Goal: Task Accomplishment & Management: Use online tool/utility

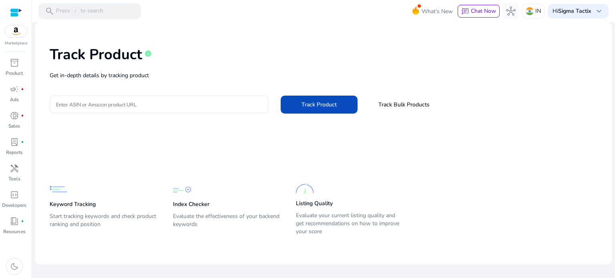
drag, startPoint x: 159, startPoint y: 113, endPoint x: 161, endPoint y: 108, distance: 5.7
click at [159, 113] on div "Track Product info Get in-depth details by tracking product Enter ASIN or Amazo…" at bounding box center [324, 78] width 564 height 101
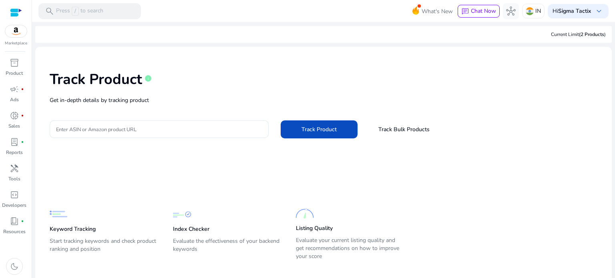
click at [162, 105] on div "Track Product info Get in-depth details by tracking product Enter ASIN or Amazo…" at bounding box center [324, 103] width 564 height 101
click at [155, 129] on input "Enter ASIN or Amazon product URL" at bounding box center [159, 129] width 206 height 9
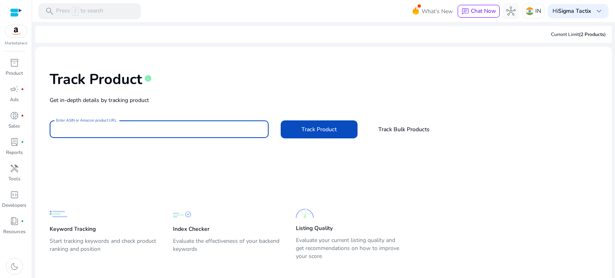
paste input "**********"
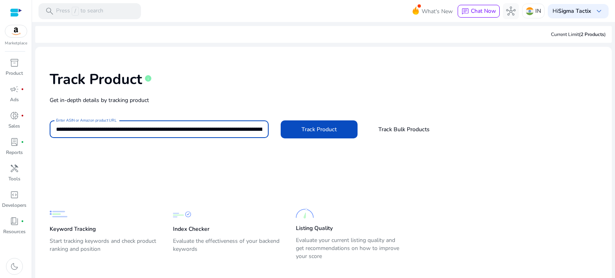
scroll to position [0, 1391]
type input "**********"
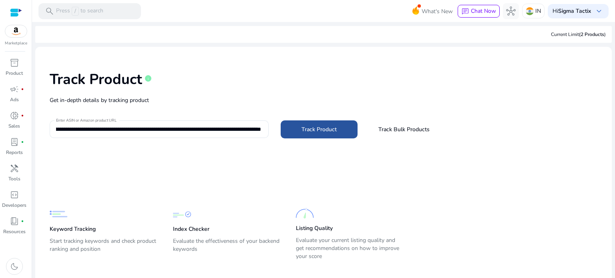
click at [311, 129] on span "Track Product" at bounding box center [319, 129] width 35 height 8
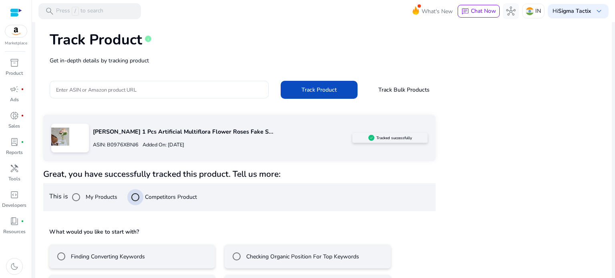
scroll to position [72, 0]
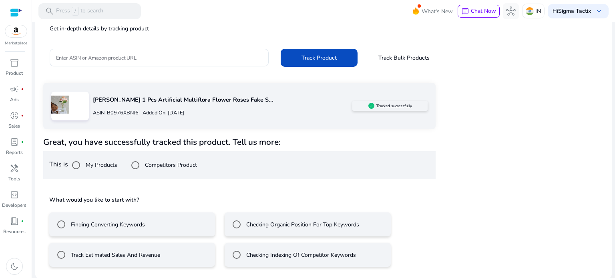
click at [89, 242] on mat-radio-group "Finding Converting Keywords Checking Organic Position For Top Keywords Track Es…" at bounding box center [239, 236] width 381 height 61
click at [89, 227] on label "Finding Converting Keywords" at bounding box center [107, 225] width 76 height 8
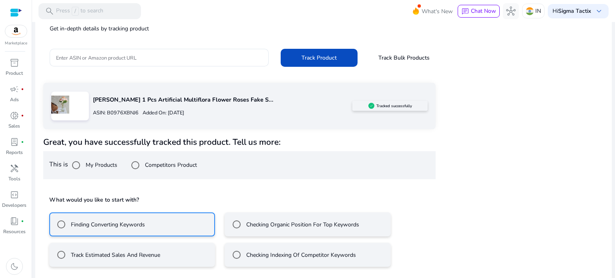
click at [88, 259] on div "Great, you have successfully tracked this product. Tell us more: This is My Pro…" at bounding box center [239, 222] width 393 height 171
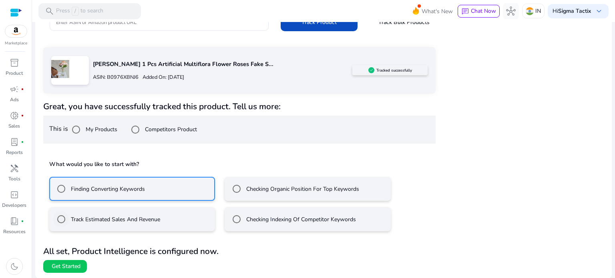
click at [103, 221] on label "Track Estimated Sales And Revenue" at bounding box center [114, 220] width 91 height 8
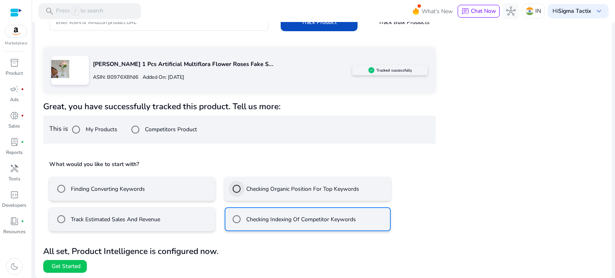
click at [245, 181] on div at bounding box center [236, 188] width 19 height 19
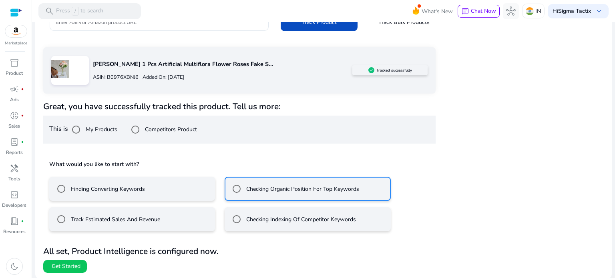
click at [119, 218] on label "Track Estimated Sales And Revenue" at bounding box center [114, 220] width 91 height 8
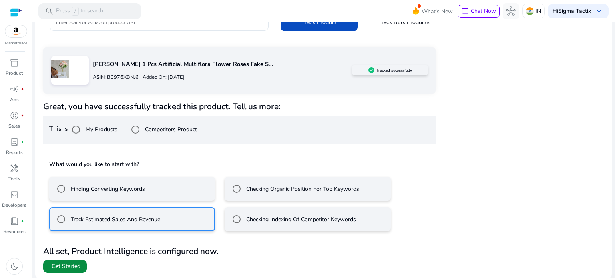
click at [70, 269] on span "Get Started" at bounding box center [66, 267] width 29 height 8
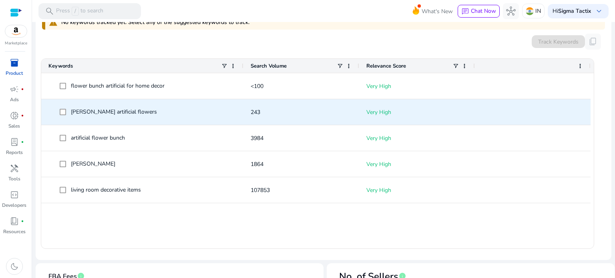
scroll to position [280, 0]
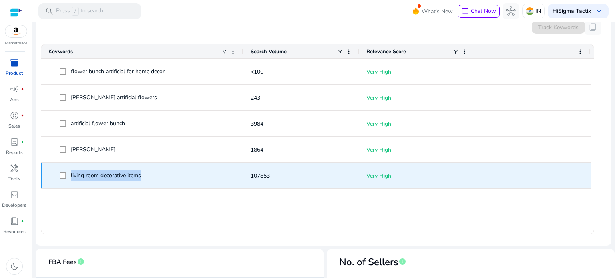
drag, startPoint x: 158, startPoint y: 170, endPoint x: 71, endPoint y: 183, distance: 88.0
click at [71, 183] on span "living room decorative items" at bounding box center [148, 176] width 177 height 16
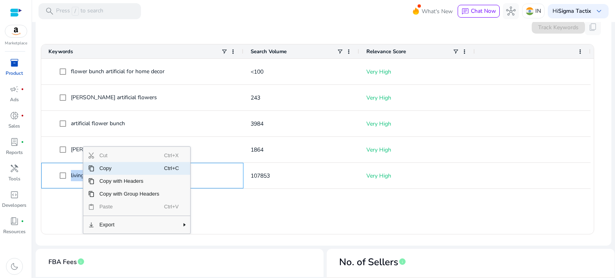
click at [122, 169] on span "Copy" at bounding box center [130, 168] width 70 height 13
